Goal: Task Accomplishment & Management: Use online tool/utility

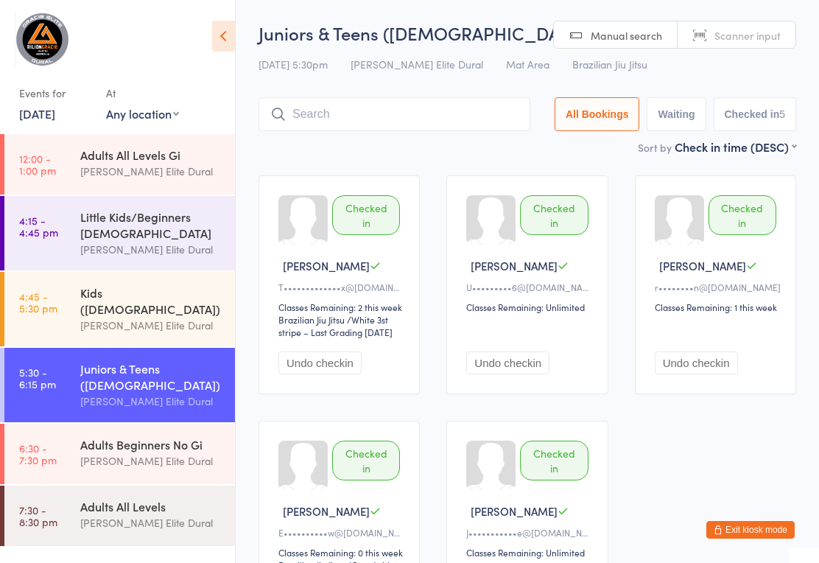
click at [74, 425] on link "6:30 - 7:30 pm Adults Beginners No Gi [PERSON_NAME] Elite Dural" at bounding box center [119, 454] width 231 height 60
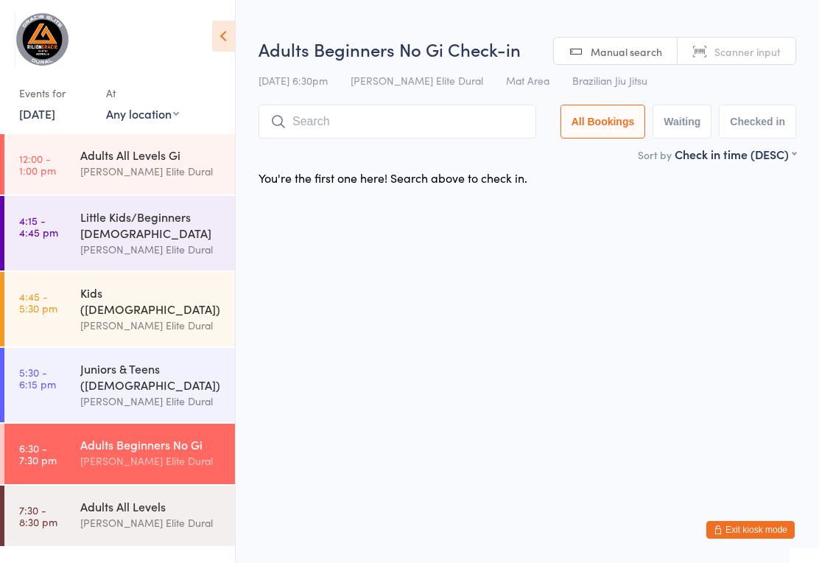
click at [444, 127] on input "search" at bounding box center [398, 122] width 278 height 34
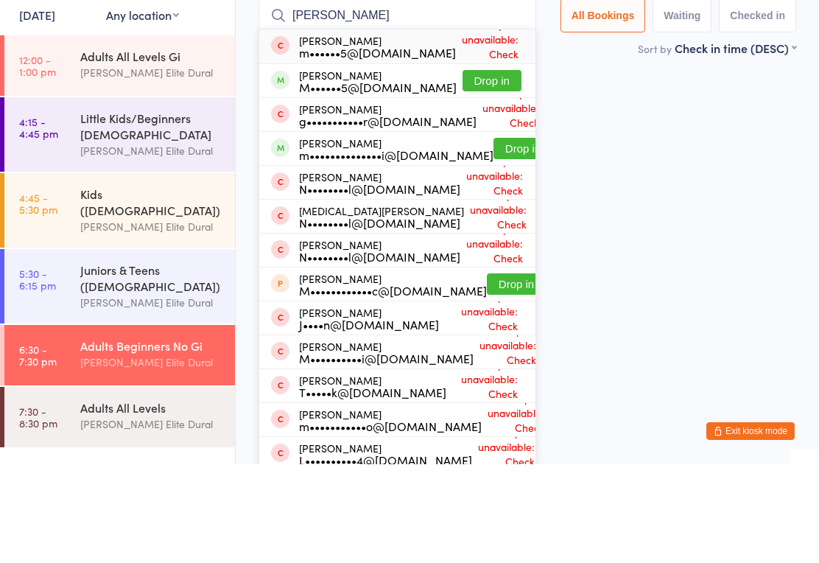
type input "[PERSON_NAME]"
click at [515, 237] on button "Drop in" at bounding box center [523, 247] width 59 height 21
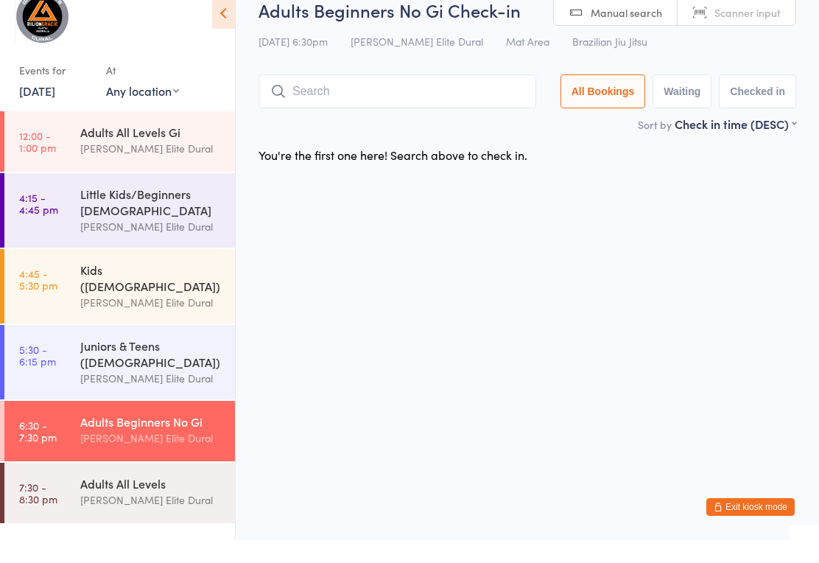
click at [438, 97] on input "search" at bounding box center [398, 114] width 278 height 34
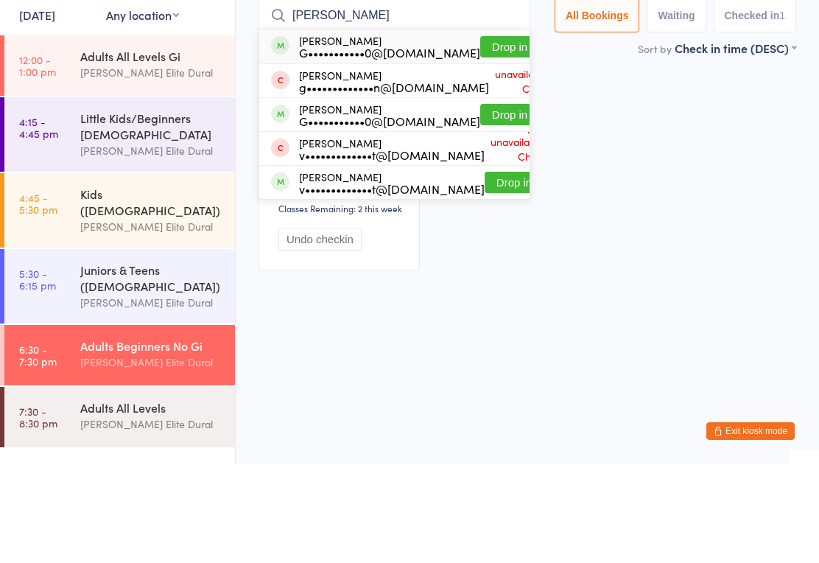
type input "[PERSON_NAME]"
click at [497, 135] on button "Drop in" at bounding box center [509, 145] width 59 height 21
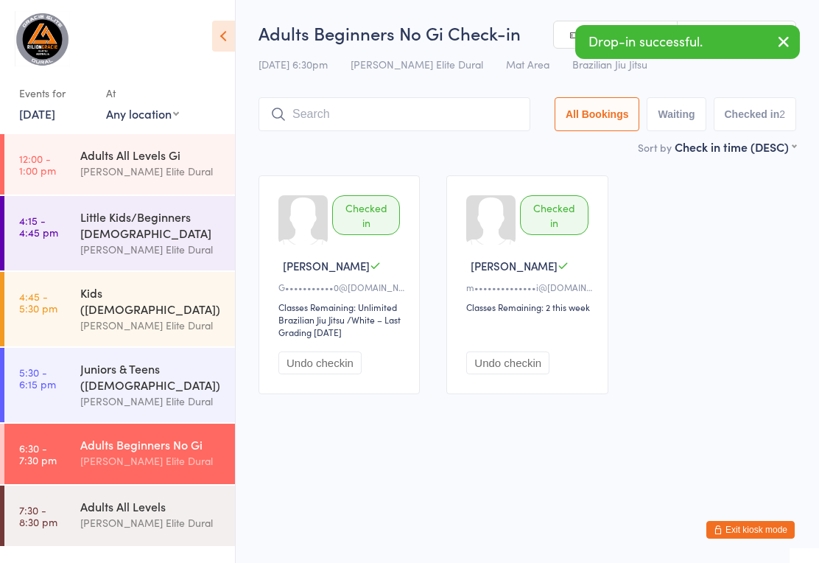
click at [447, 99] on input "search" at bounding box center [395, 114] width 272 height 34
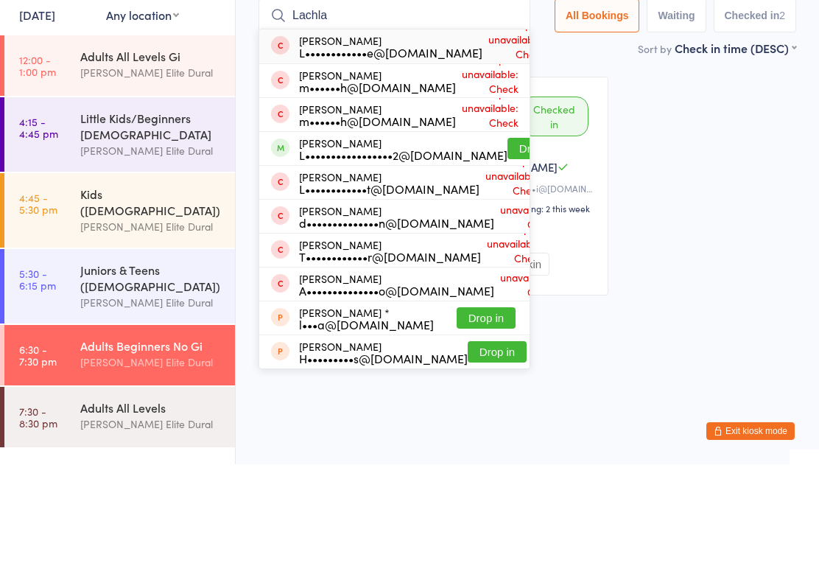
type input "Lachla"
click at [508, 237] on button "Drop in" at bounding box center [537, 247] width 59 height 21
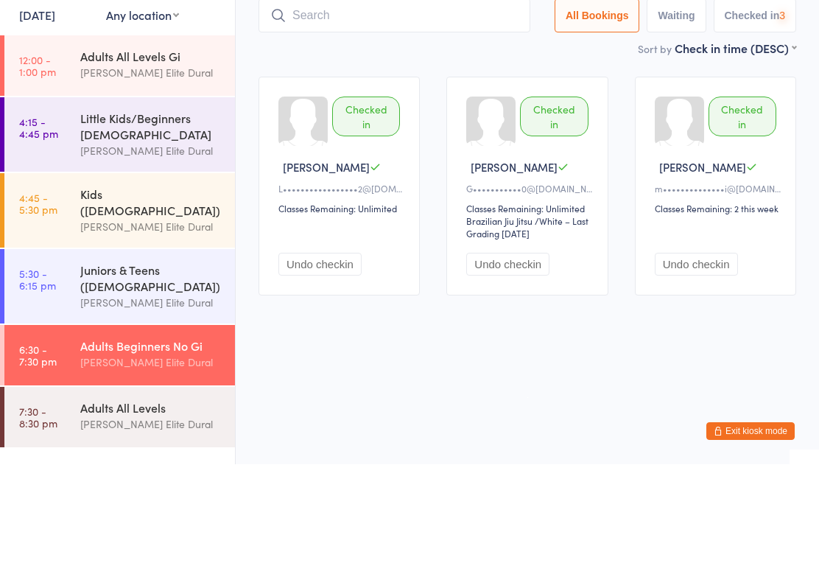
click at [444, 203] on div "Checked in Lachlan G L•••••••••••••••••2@[DOMAIN_NAME] Classes Remaining: Unlim…" at bounding box center [527, 284] width 564 height 245
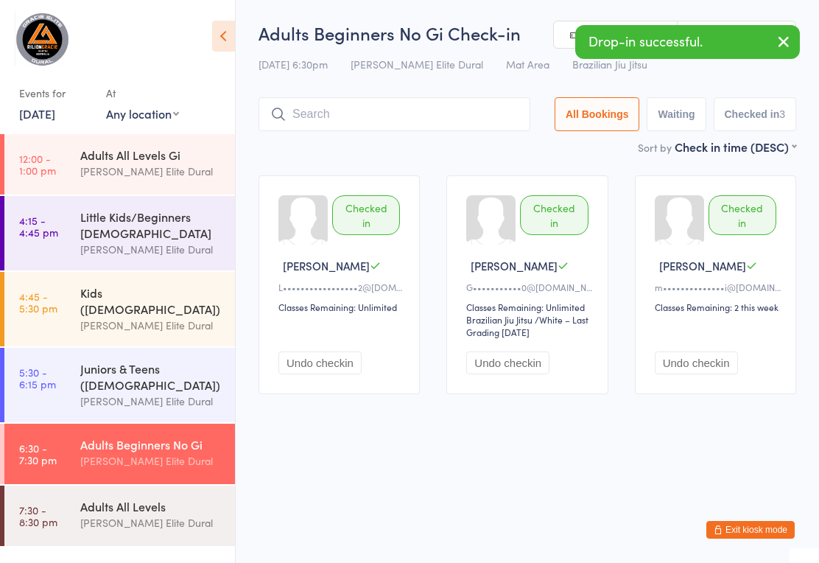
click at [455, 105] on input "search" at bounding box center [395, 114] width 272 height 34
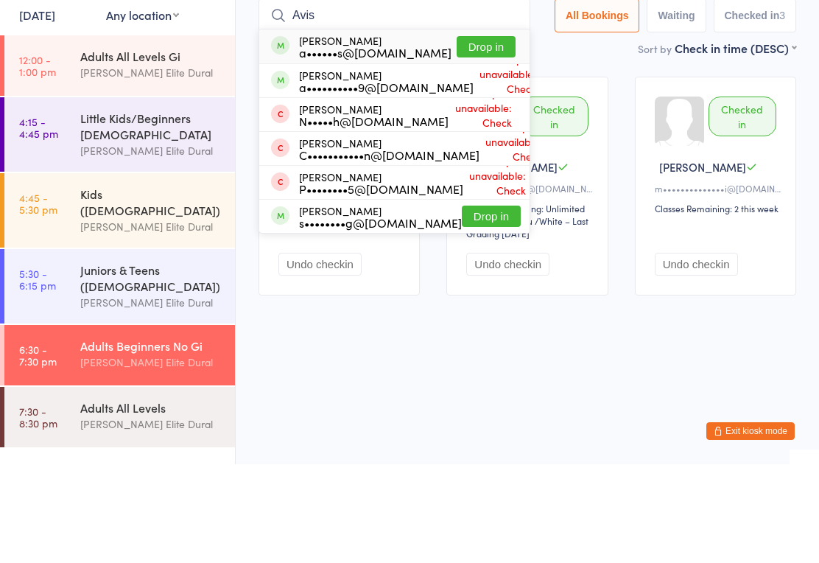
type input "Avis"
click at [485, 135] on button "Drop in" at bounding box center [486, 145] width 59 height 21
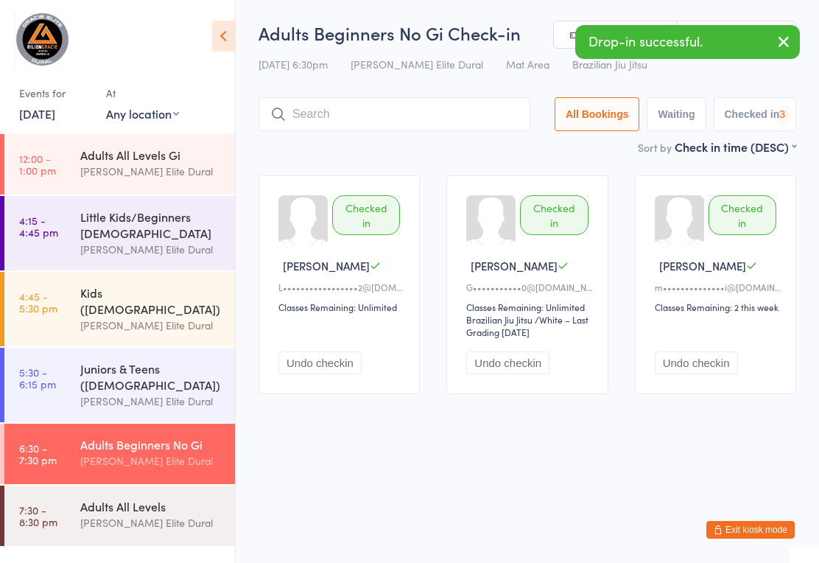
click at [187, 222] on div "Little Kids/Beginners [DEMOGRAPHIC_DATA]" at bounding box center [151, 225] width 142 height 32
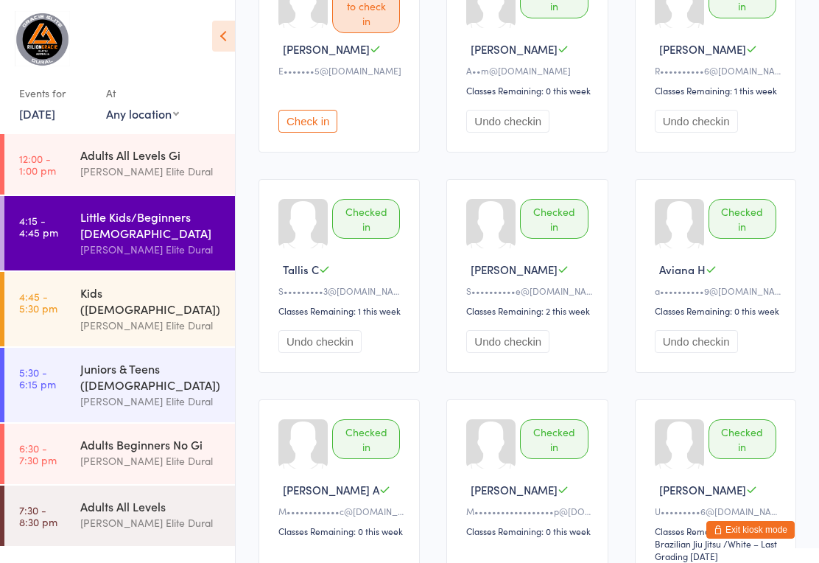
scroll to position [224, 0]
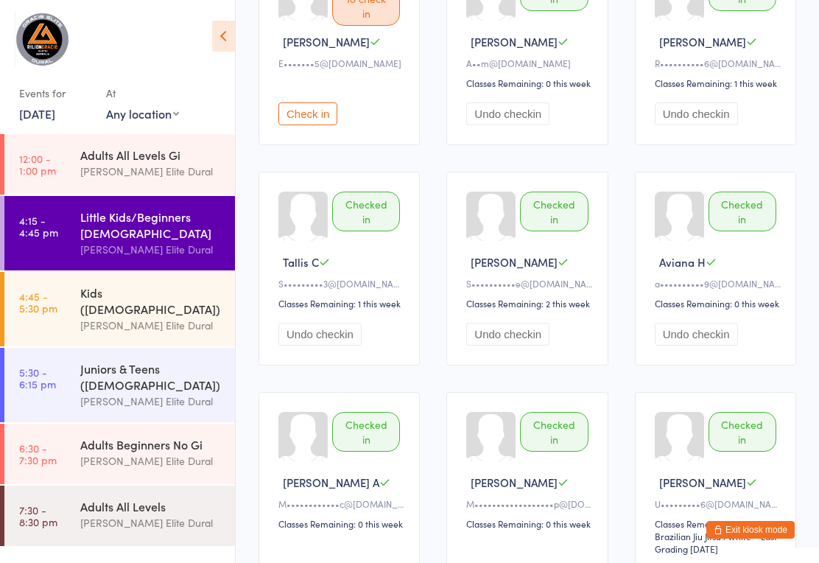
click at [58, 517] on link "7:30 - 8:30 pm Adults All Levels [PERSON_NAME] Elite Dural" at bounding box center [119, 516] width 231 height 60
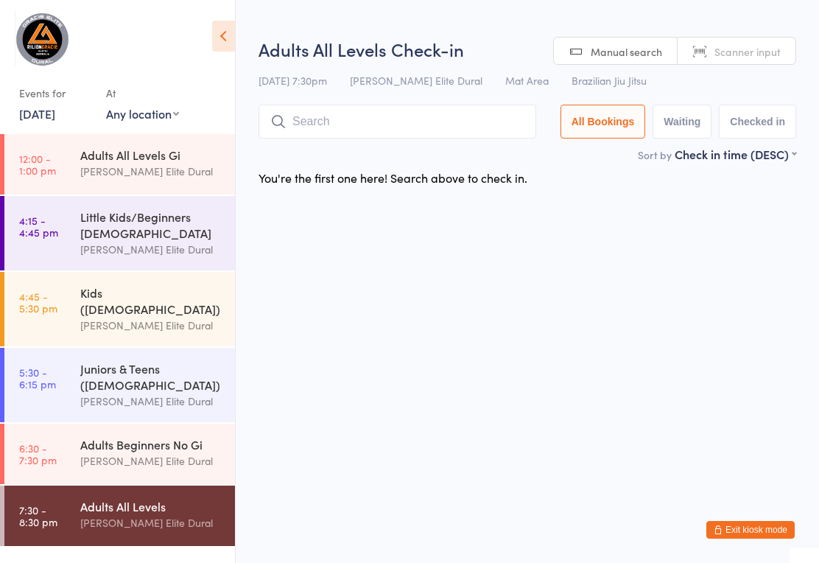
click at [71, 424] on link "6:30 - 7:30 pm Adults Beginners No Gi [PERSON_NAME] Elite Dural" at bounding box center [119, 454] width 231 height 60
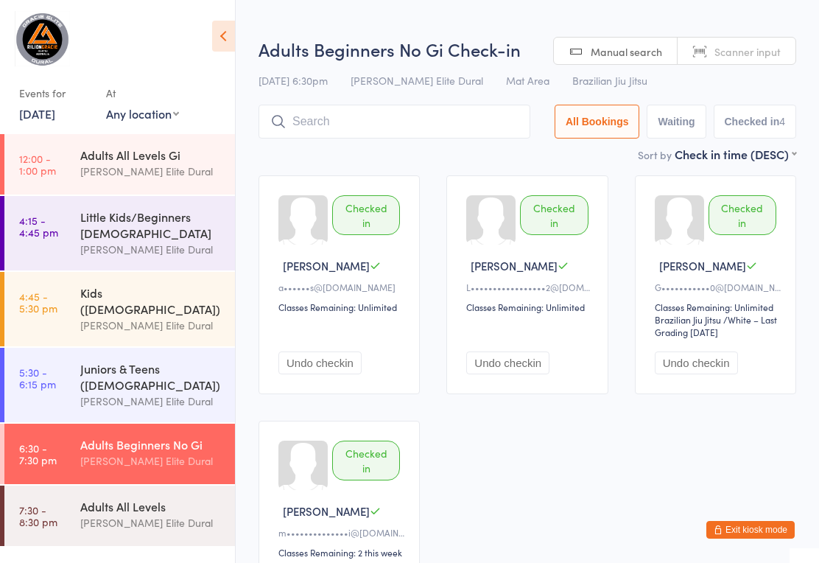
click at [433, 132] on input "search" at bounding box center [395, 122] width 272 height 34
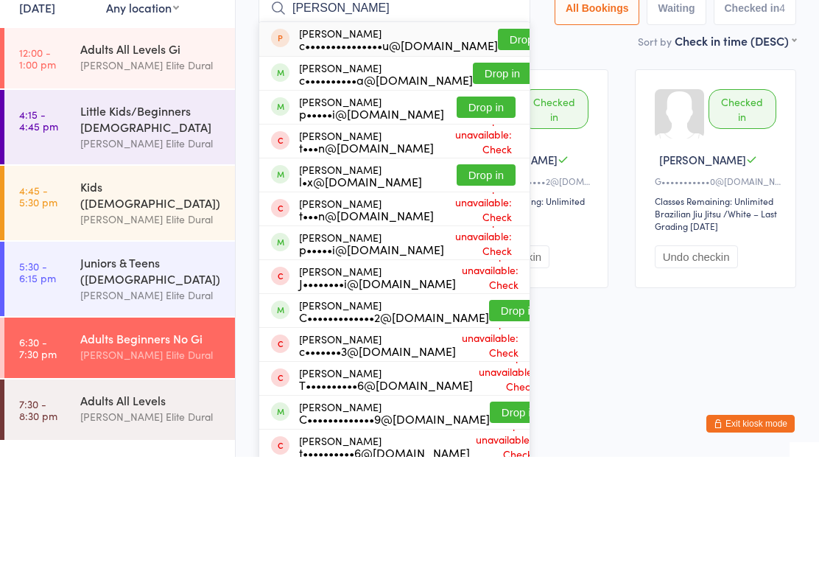
type input "[PERSON_NAME]"
click at [490, 169] on button "Drop in" at bounding box center [502, 179] width 59 height 21
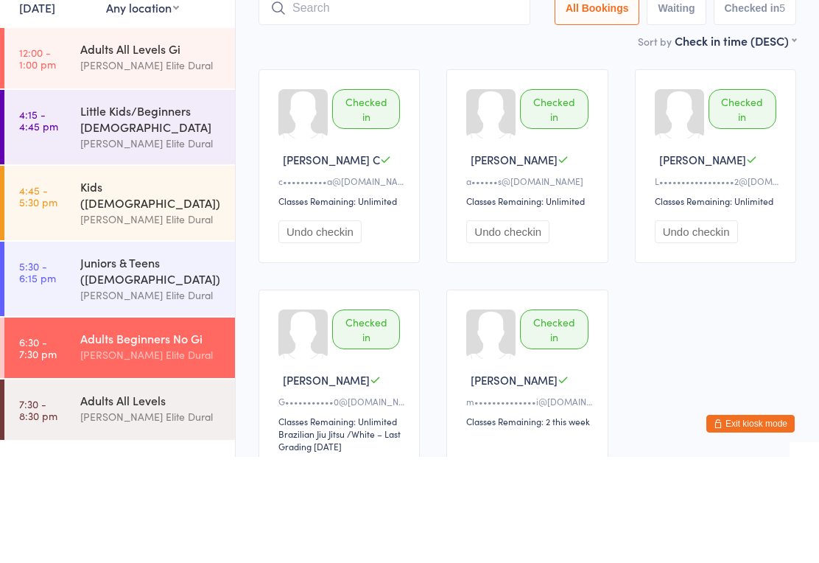
click at [166, 348] on div "Juniors & Teens ([DEMOGRAPHIC_DATA]) [PERSON_NAME] Elite Dural" at bounding box center [157, 385] width 155 height 74
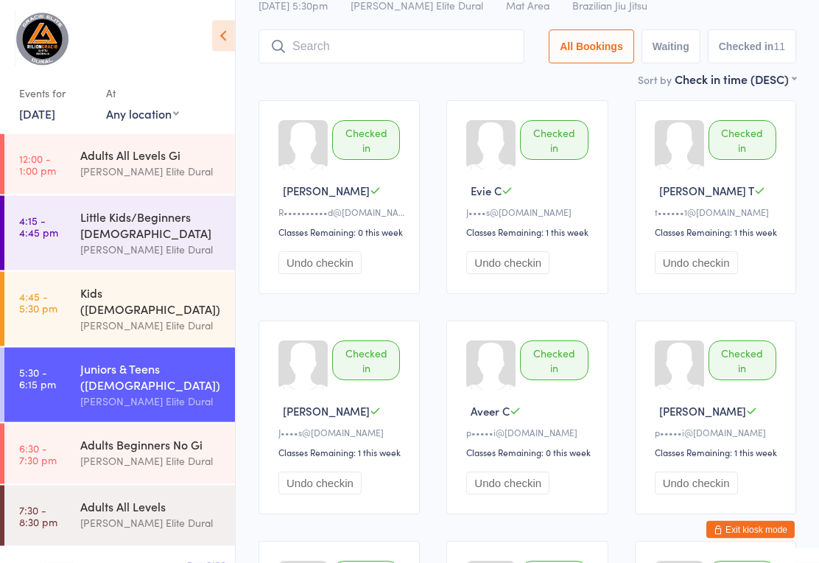
scroll to position [71, 0]
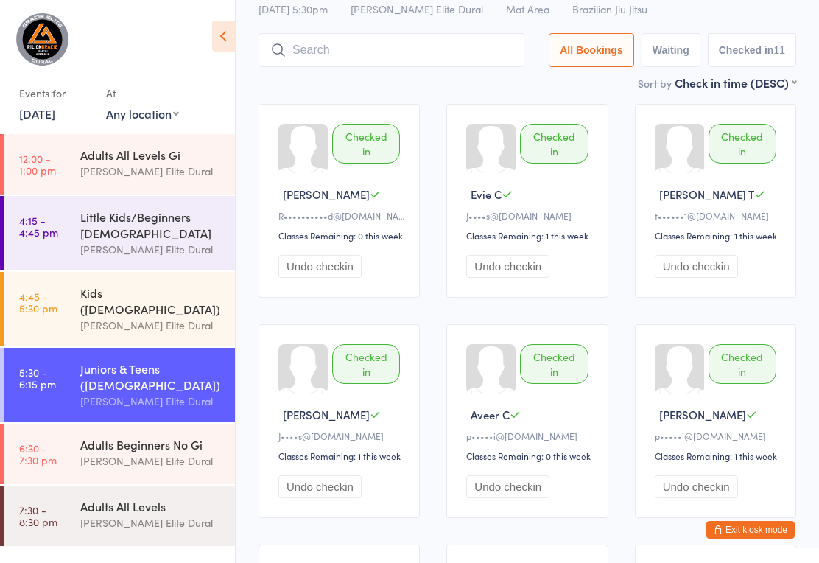
click at [179, 317] on div "[PERSON_NAME] Elite Dural" at bounding box center [151, 325] width 142 height 17
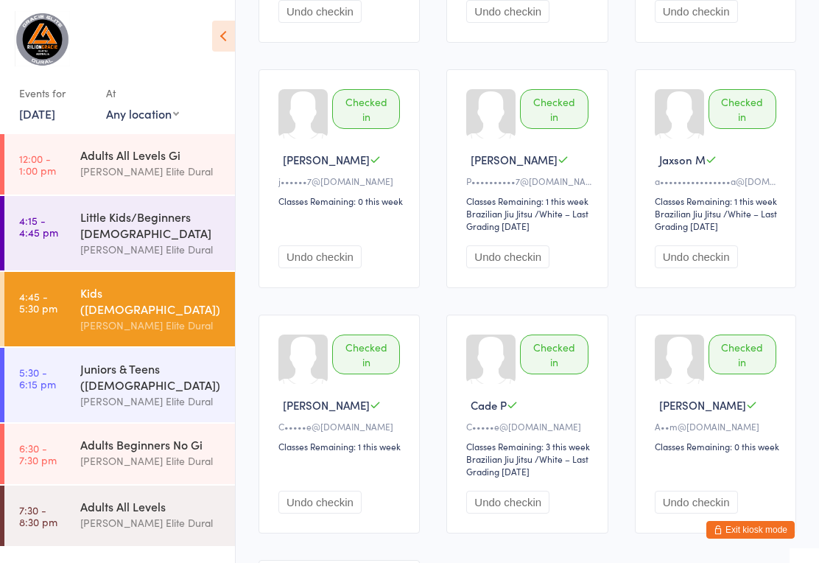
scroll to position [326, 0]
click at [44, 442] on time "6:30 - 7:30 pm" at bounding box center [38, 454] width 38 height 24
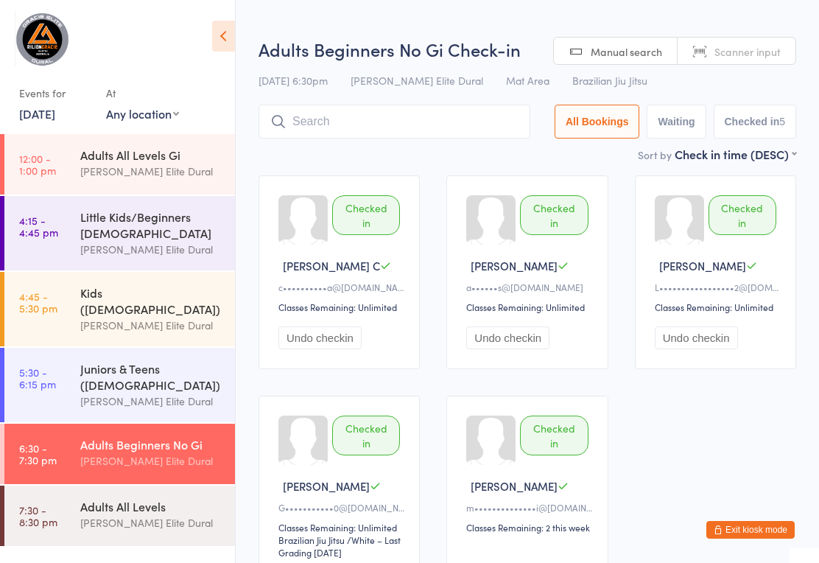
click at [189, 228] on div "Little Kids/Beginners [DEMOGRAPHIC_DATA]" at bounding box center [151, 225] width 142 height 32
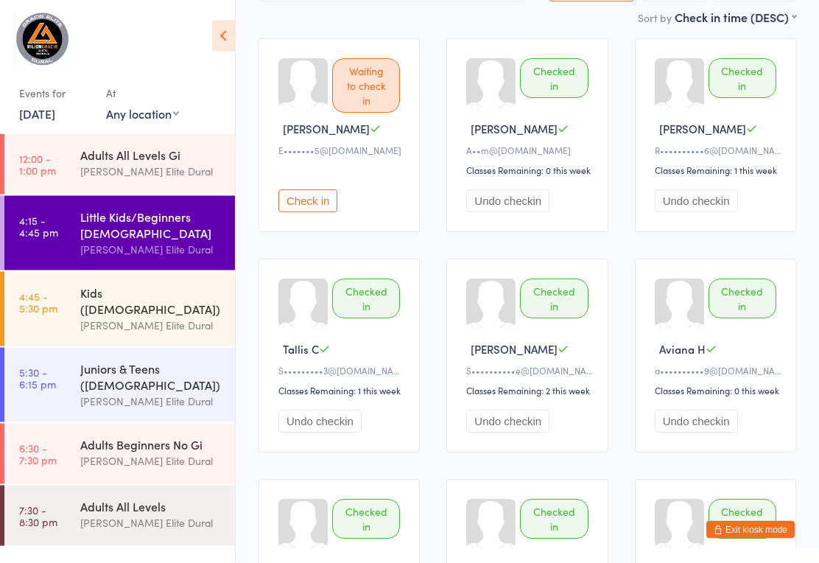
click at [330, 213] on button "Check in" at bounding box center [308, 201] width 59 height 23
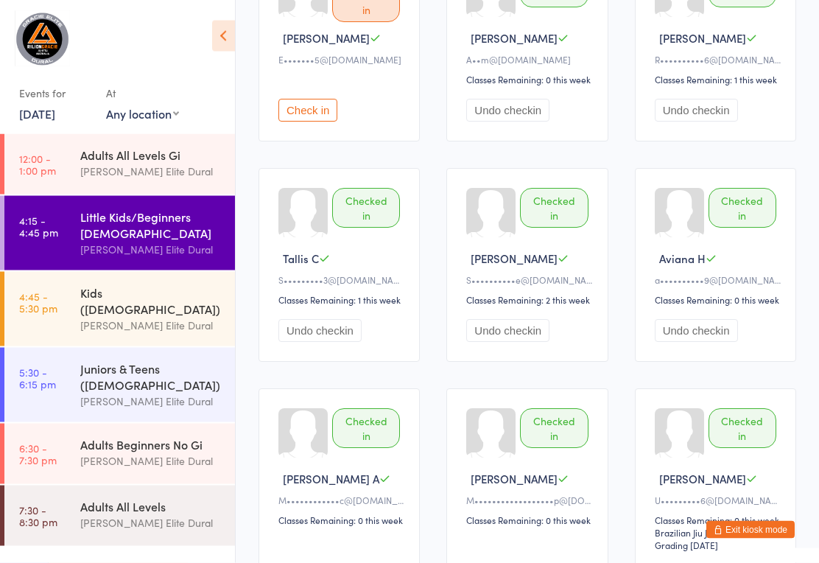
scroll to position [377, 0]
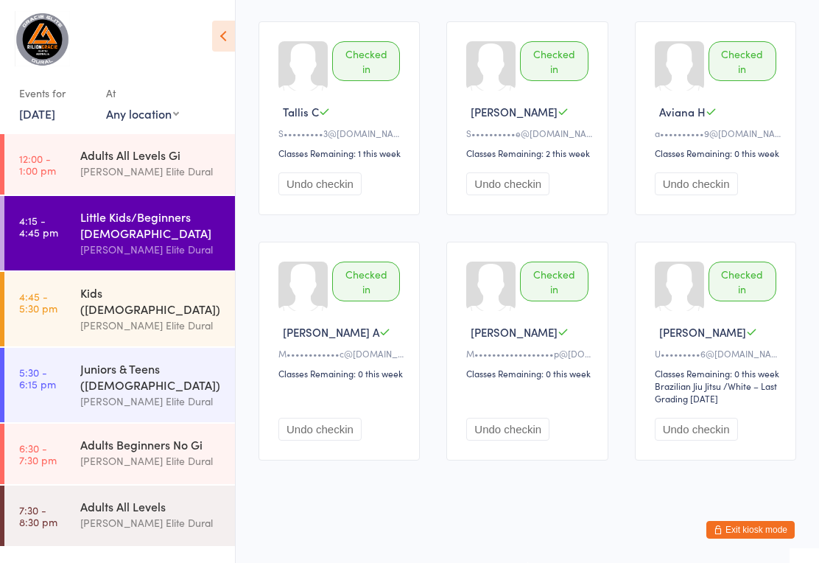
click at [199, 317] on div "[PERSON_NAME] Elite Dural" at bounding box center [151, 325] width 142 height 17
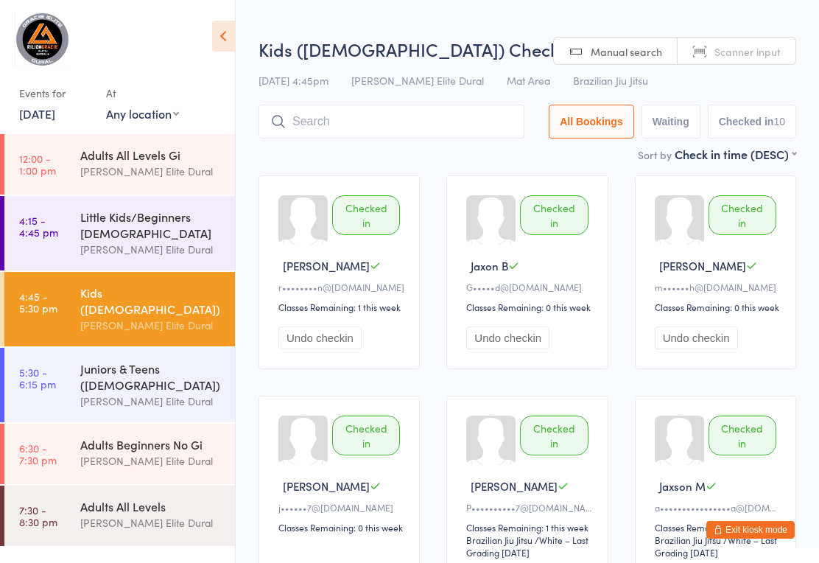
click at [175, 444] on div "Adults Beginners No Gi" at bounding box center [151, 444] width 142 height 16
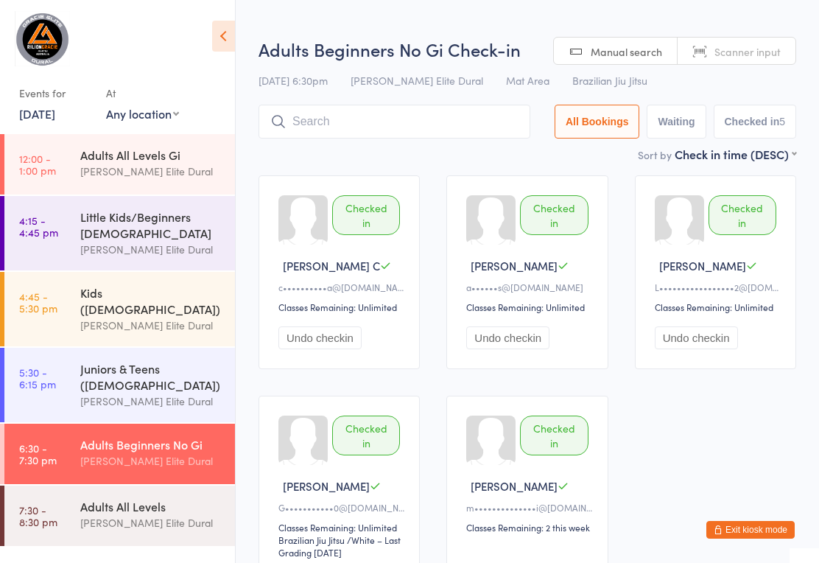
click at [461, 127] on input "search" at bounding box center [395, 122] width 272 height 34
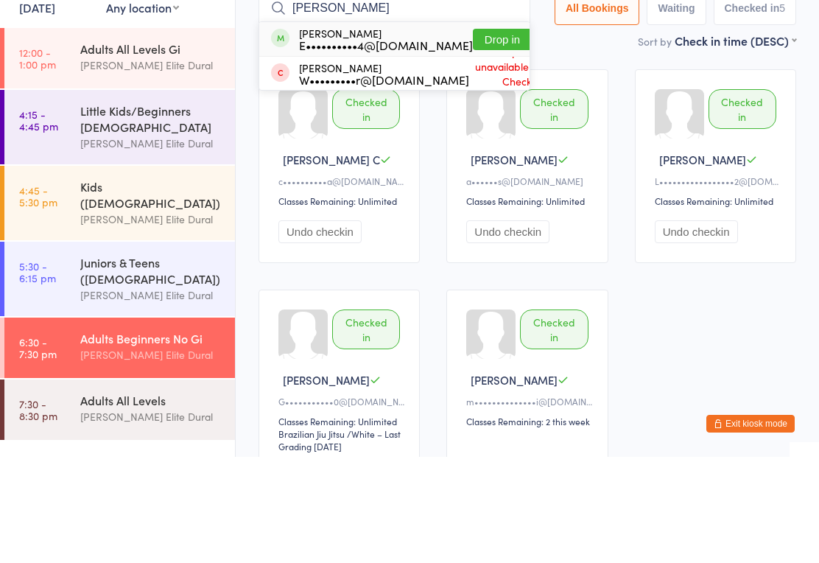
type input "[PERSON_NAME]"
click at [491, 135] on button "Drop in" at bounding box center [502, 145] width 59 height 21
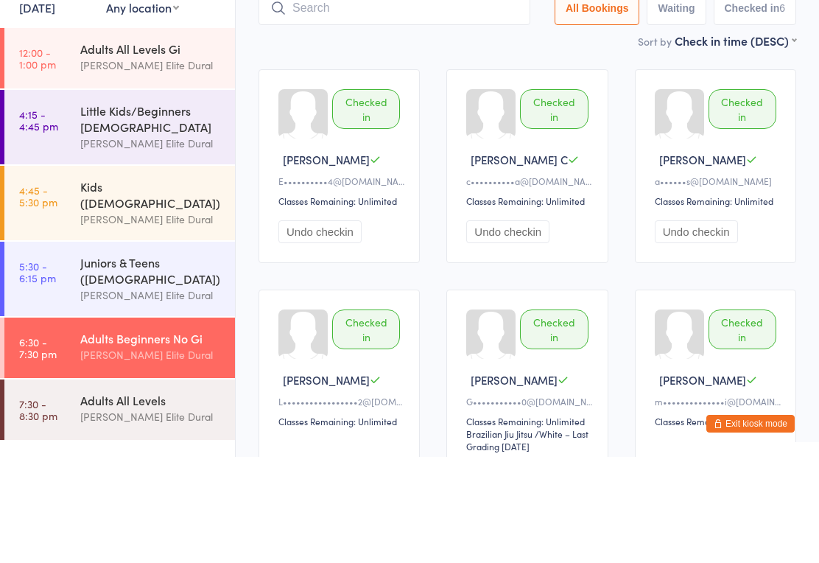
click at [441, 218] on div "Checked in Ethan O E••••••••••4@[DOMAIN_NAME] Classes Remaining: Unlimited Undo…" at bounding box center [527, 395] width 564 height 466
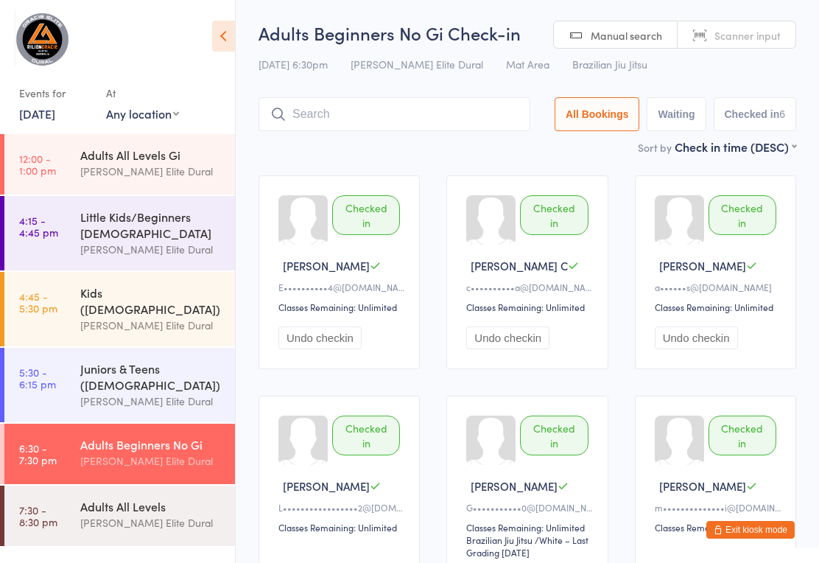
click at [766, 526] on button "Exit kiosk mode" at bounding box center [751, 530] width 88 height 18
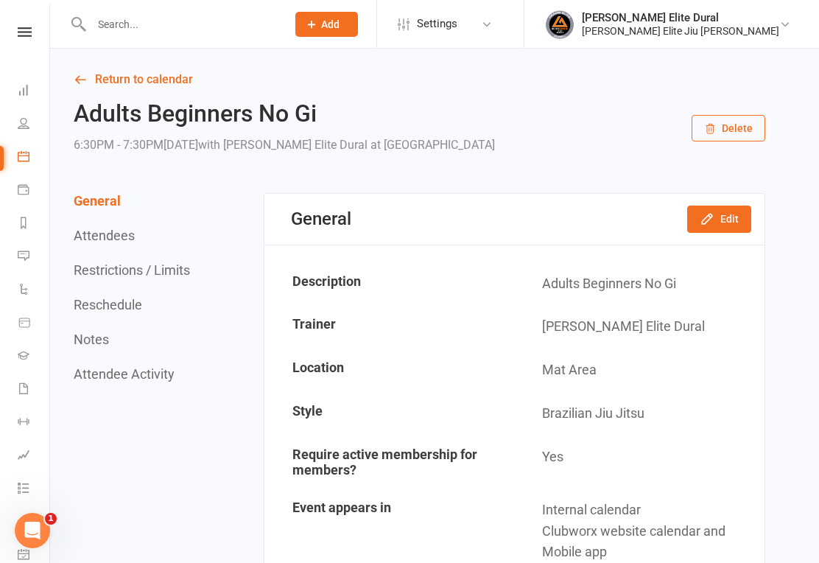
click at [28, 164] on link "Calendar" at bounding box center [34, 157] width 33 height 33
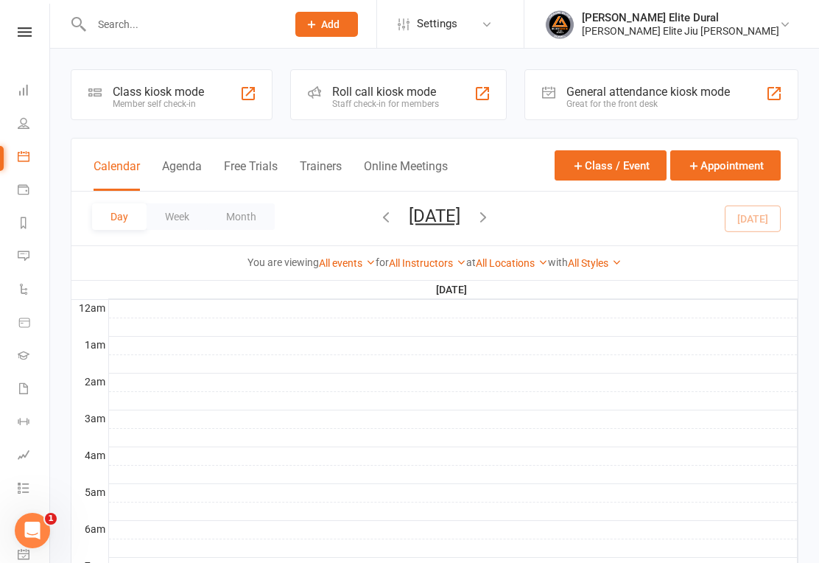
click at [21, 186] on icon at bounding box center [24, 189] width 12 height 12
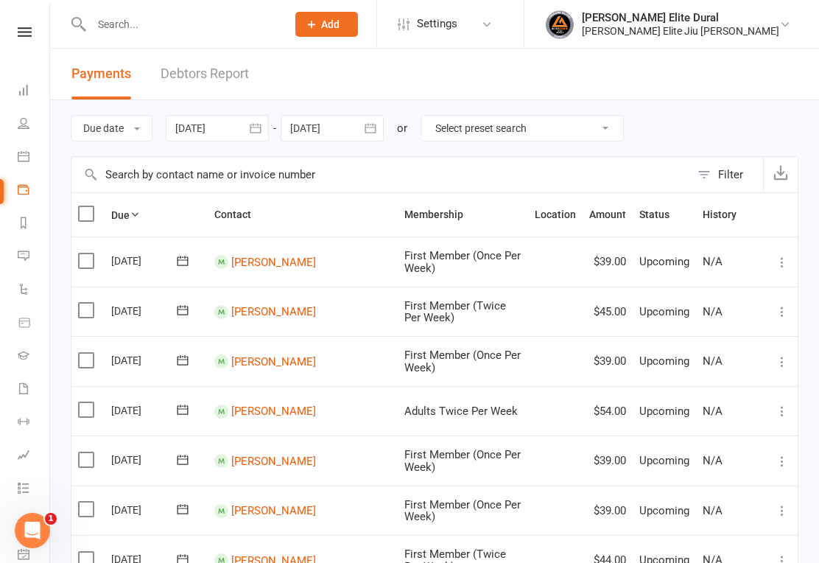
click at [21, 155] on icon at bounding box center [24, 156] width 12 height 12
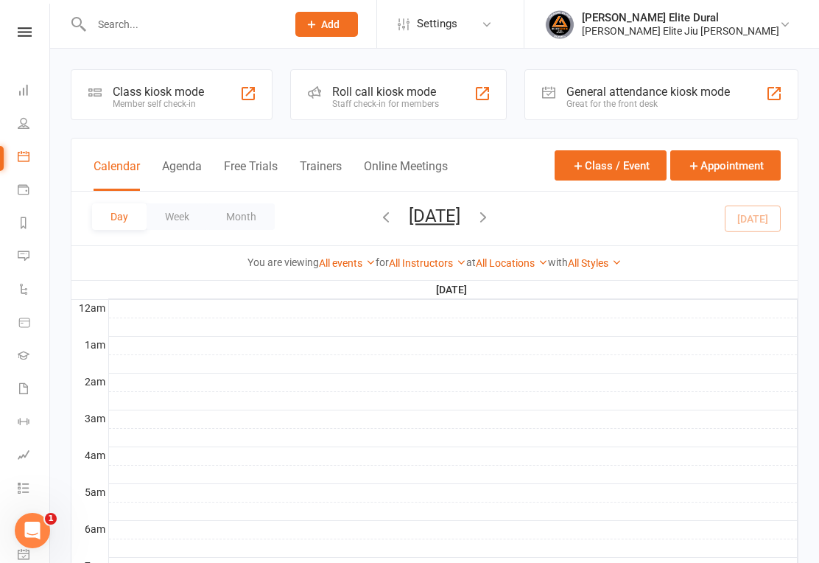
click at [491, 213] on icon "button" at bounding box center [483, 217] width 16 height 16
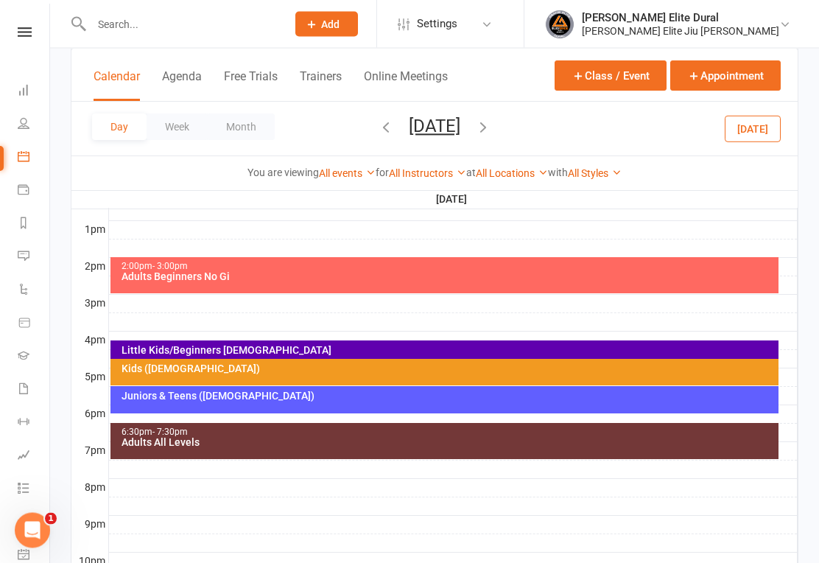
click at [351, 278] on div "Adults Beginners No Gi" at bounding box center [449, 277] width 656 height 10
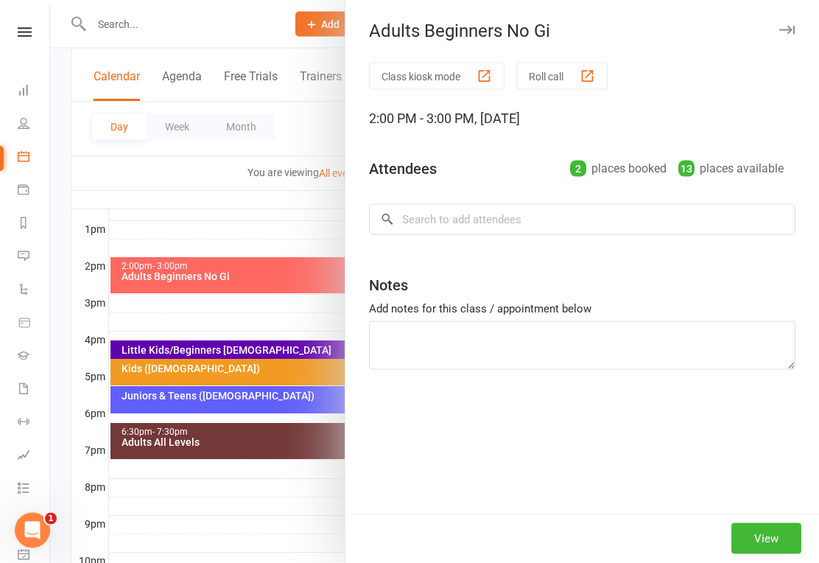
scroll to position [558, 0]
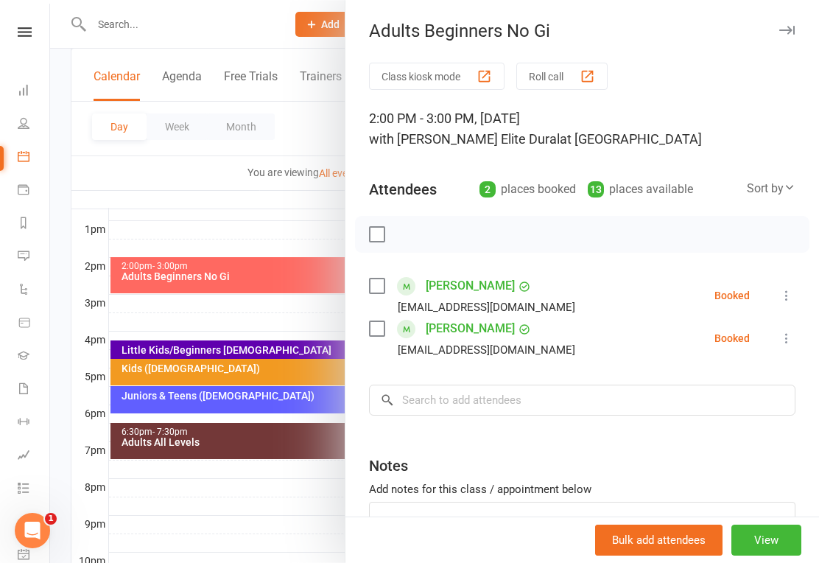
click at [18, 93] on icon at bounding box center [24, 90] width 12 height 12
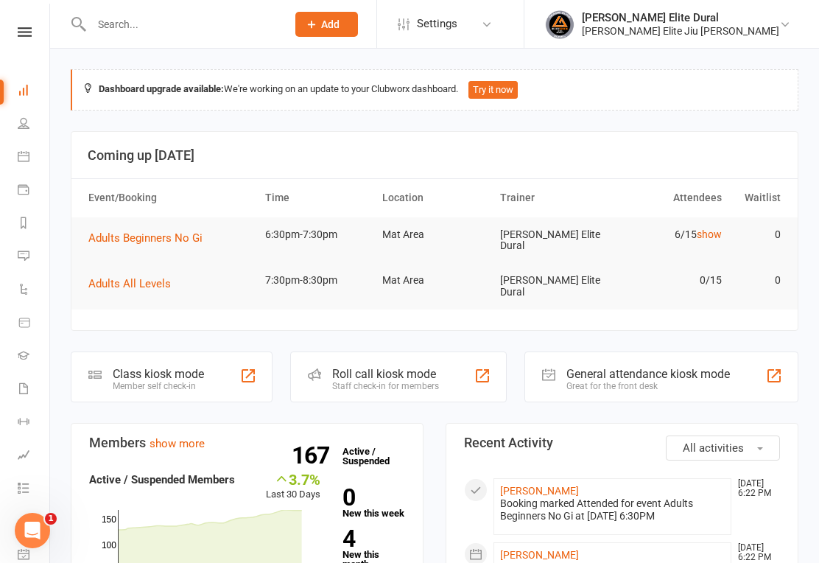
click at [131, 367] on div "Class kiosk mode" at bounding box center [158, 374] width 91 height 14
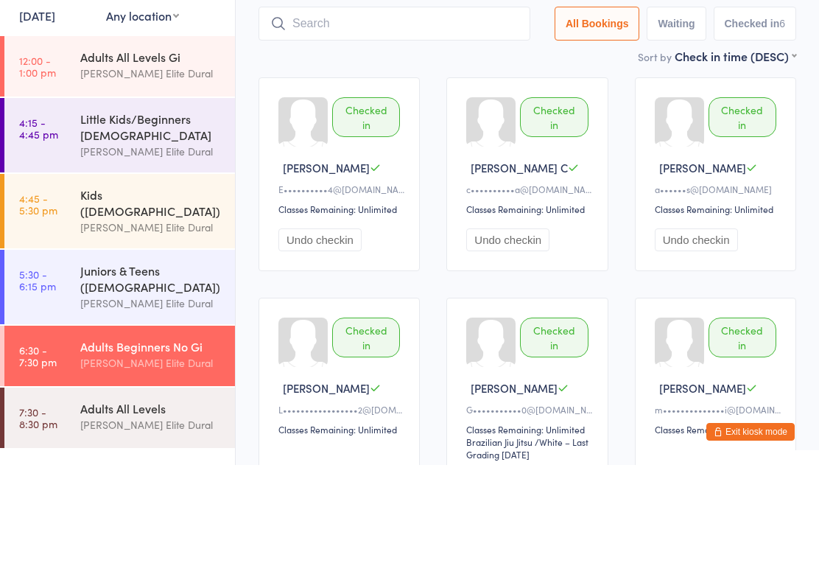
scroll to position [150, 0]
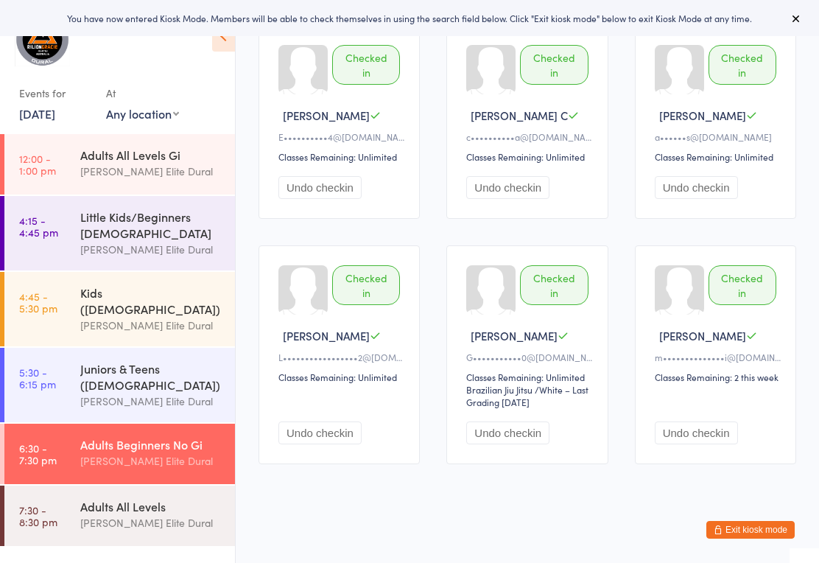
click at [161, 514] on div "[PERSON_NAME] Elite Dural" at bounding box center [151, 522] width 142 height 17
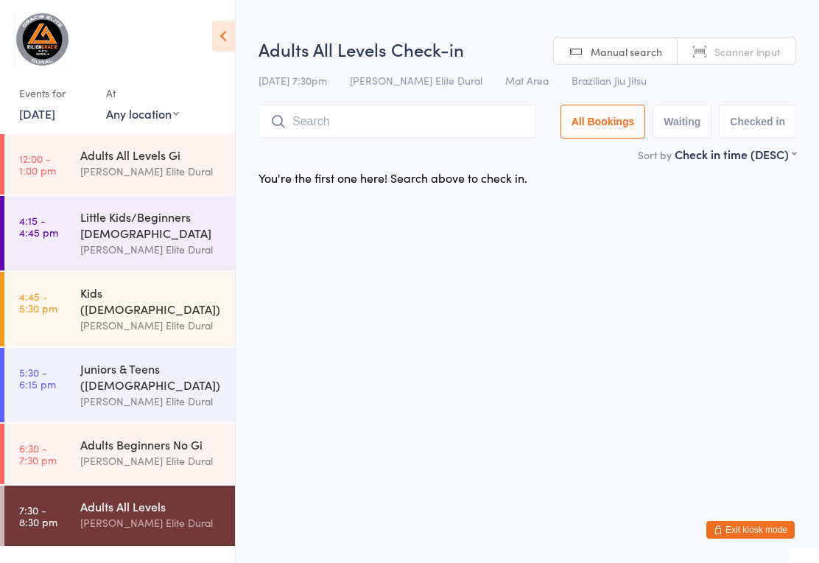
click at [137, 413] on div "Juniors & Teens ([DEMOGRAPHIC_DATA]) [PERSON_NAME] Elite Dural" at bounding box center [157, 385] width 155 height 74
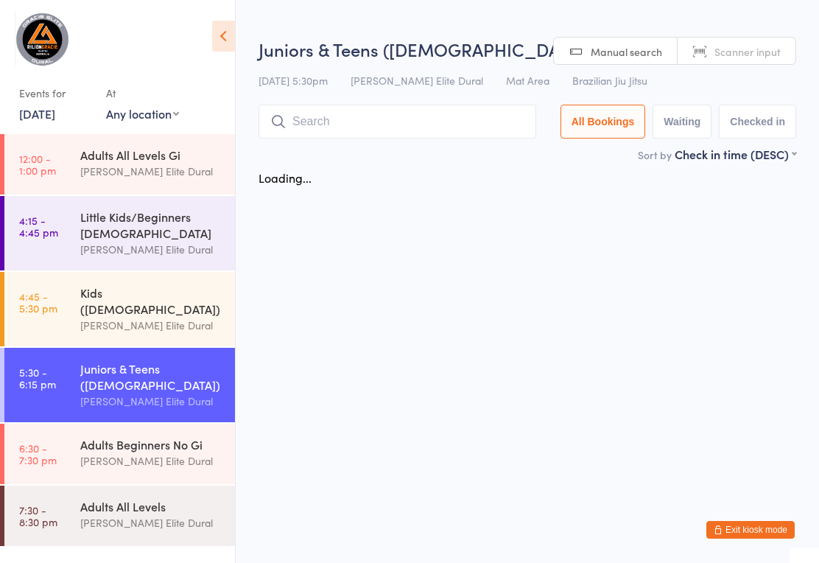
click at [136, 452] on div "[PERSON_NAME] Elite Dural" at bounding box center [151, 460] width 142 height 17
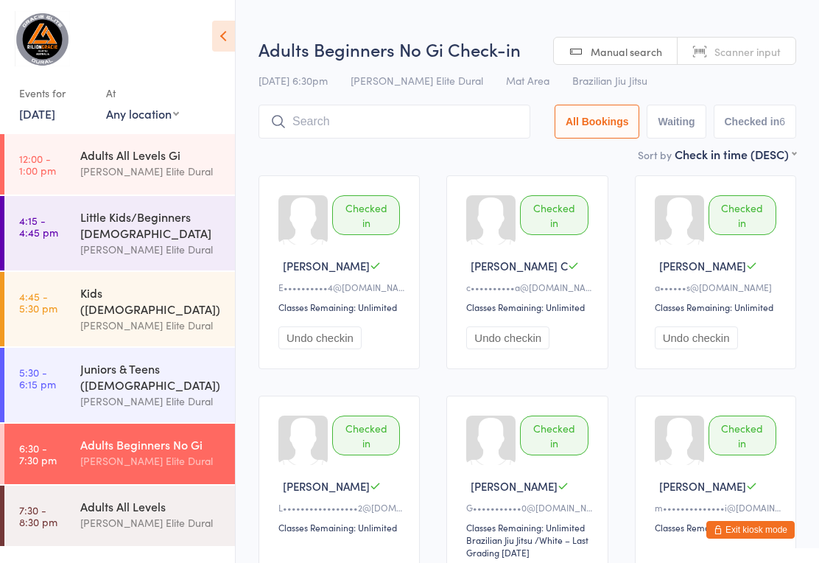
click at [394, 133] on input "search" at bounding box center [395, 122] width 272 height 34
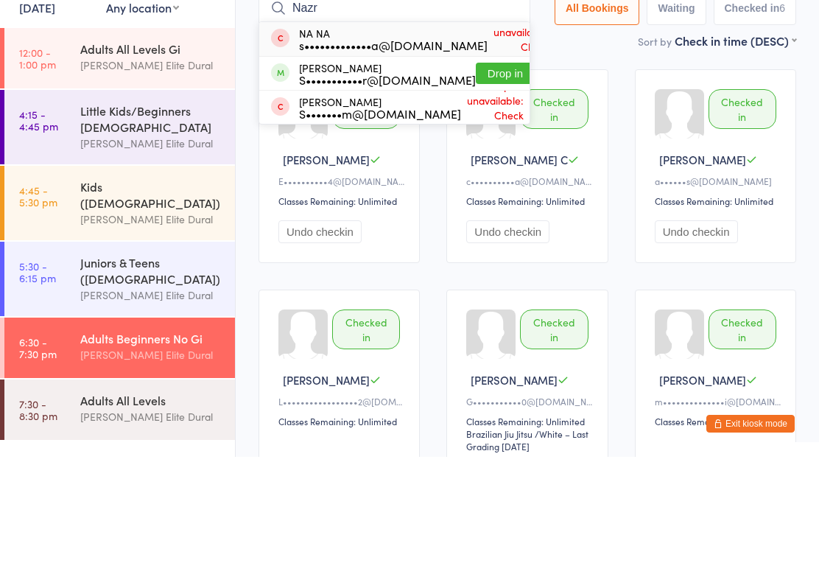
type input "Nazr"
click at [488, 169] on button "Drop in" at bounding box center [505, 179] width 59 height 21
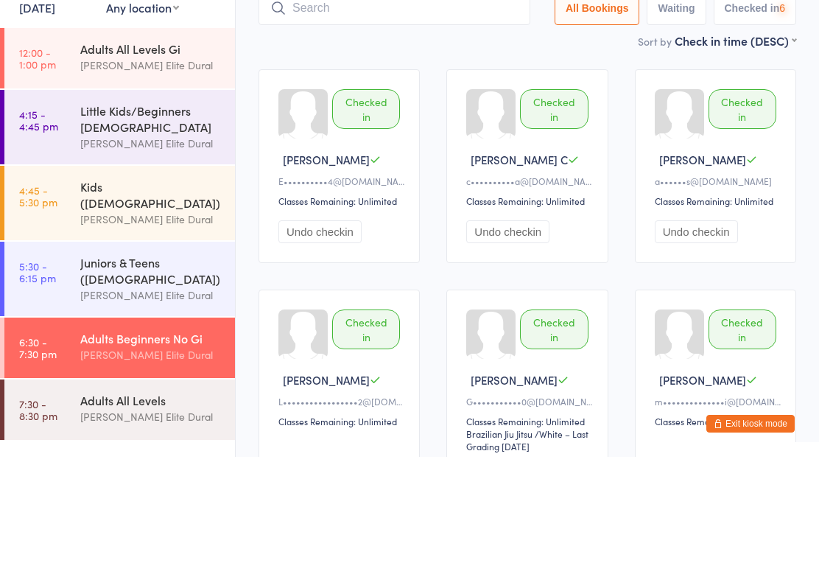
click at [430, 212] on div "Checked in Ethan O E••••••••••4@[DOMAIN_NAME] Classes Remaining: Unlimited Undo…" at bounding box center [527, 395] width 564 height 466
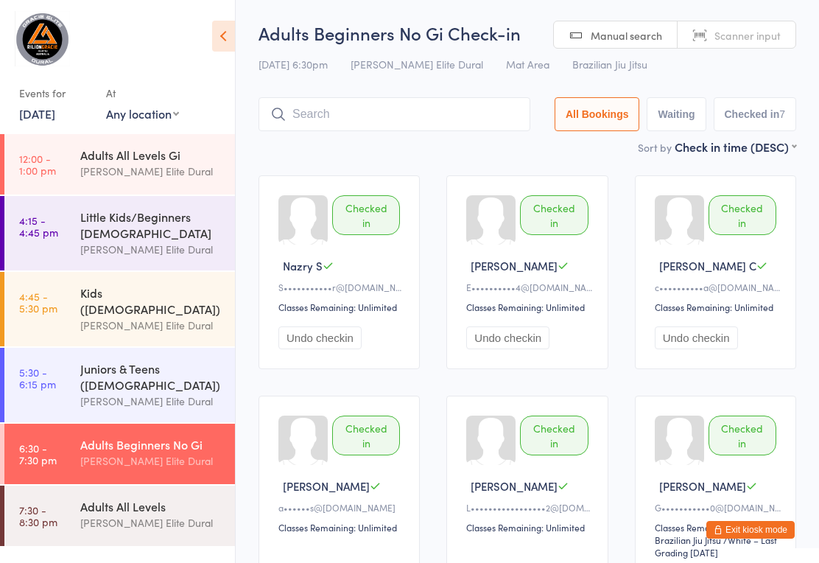
click at [448, 116] on input "search" at bounding box center [395, 114] width 272 height 34
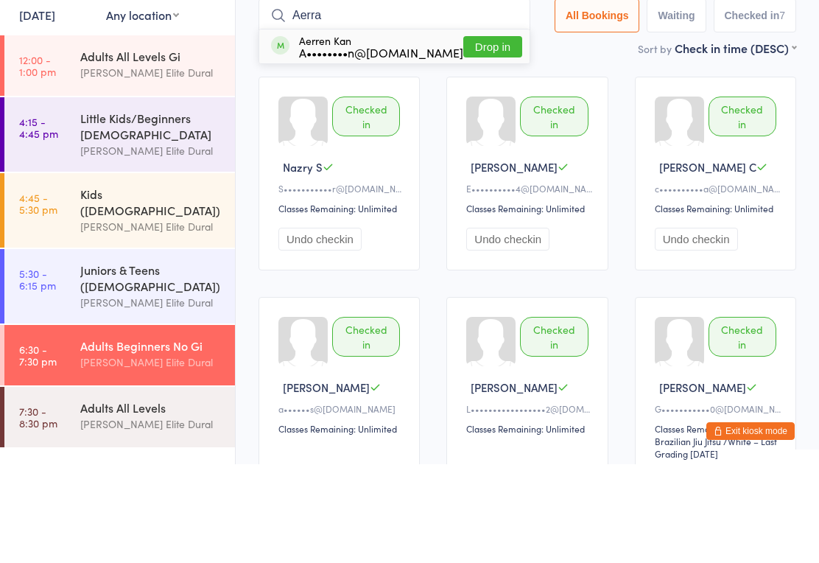
type input "Aerra"
click at [475, 135] on button "Drop in" at bounding box center [492, 145] width 59 height 21
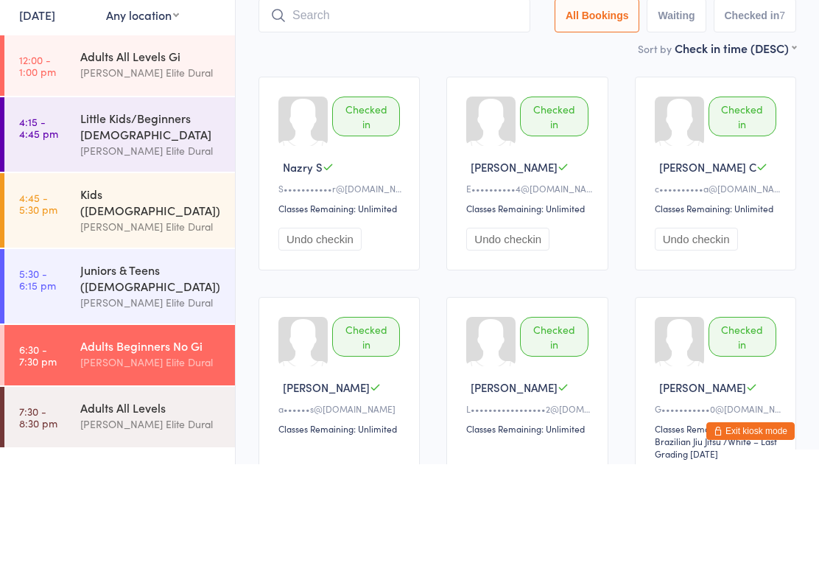
scroll to position [99, 0]
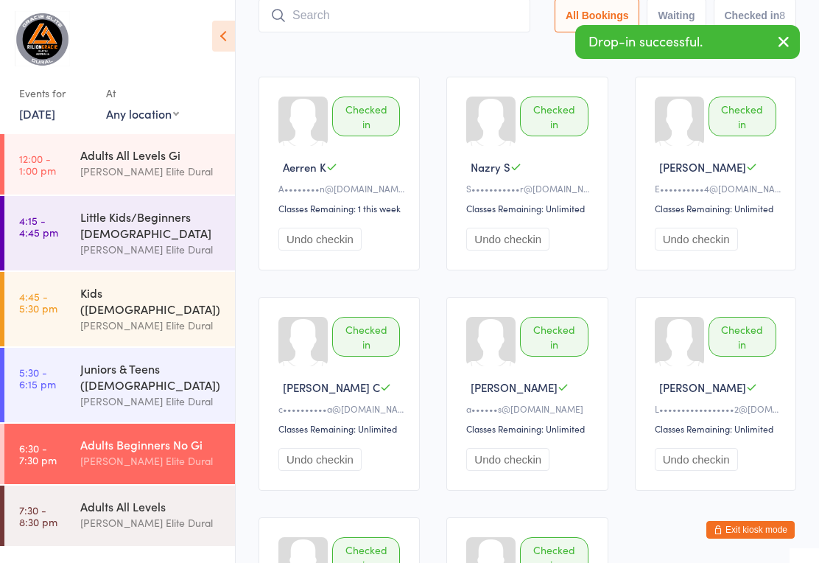
click at [449, 27] on input "search" at bounding box center [395, 16] width 272 height 34
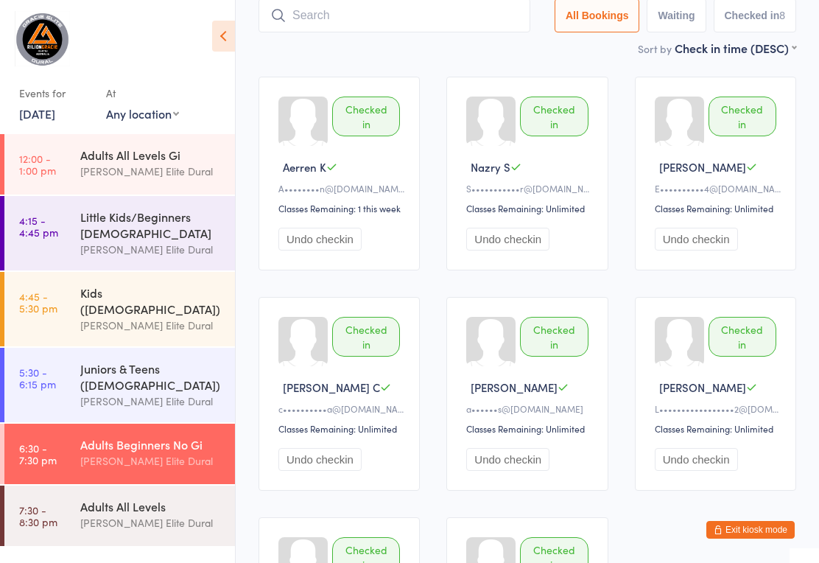
type input "I"
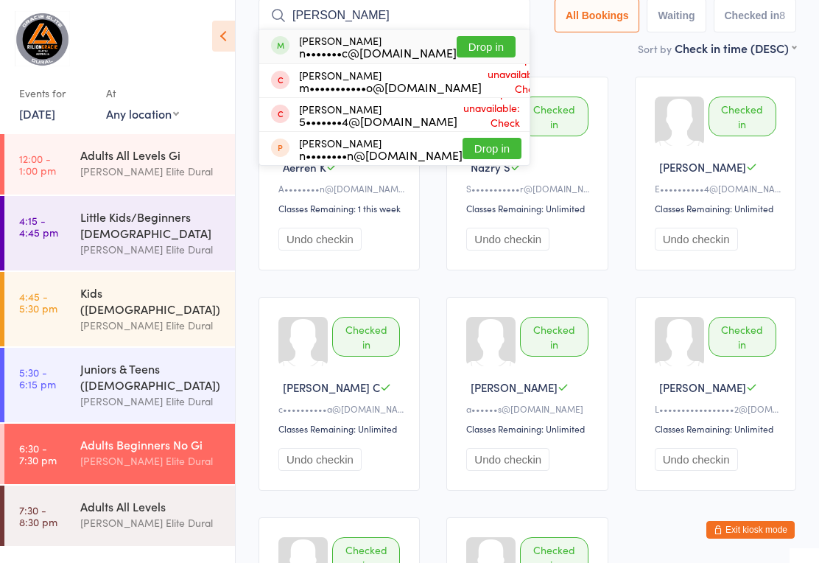
type input "Niko"
click at [494, 41] on button "Drop in" at bounding box center [486, 46] width 59 height 21
